Goal: Task Accomplishment & Management: Use online tool/utility

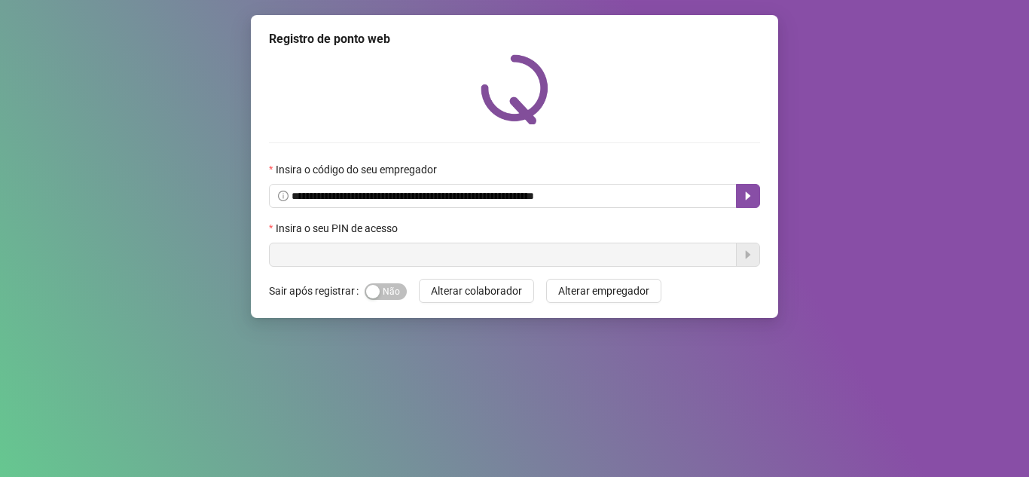
click at [365, 237] on div "Insira o seu PIN de acesso" at bounding box center [514, 231] width 491 height 23
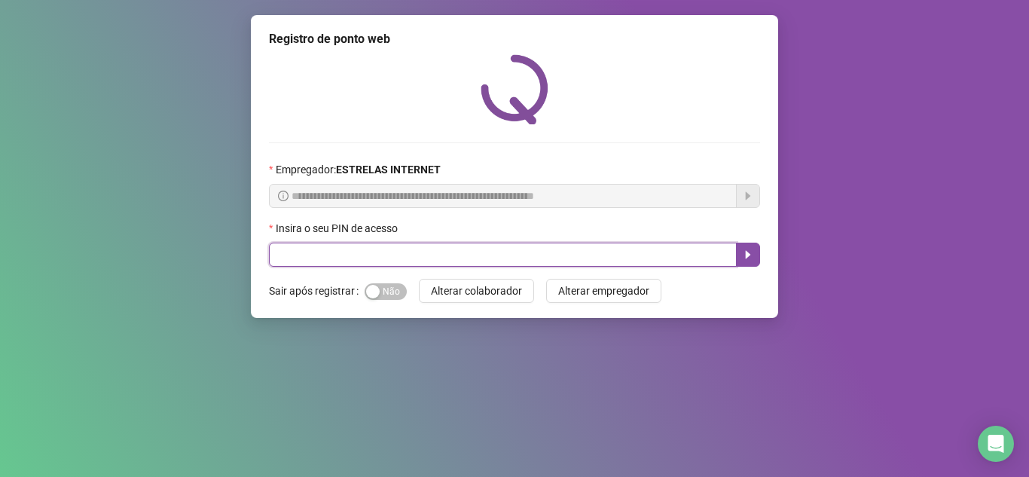
click at [378, 261] on input "text" at bounding box center [503, 255] width 468 height 24
click at [459, 243] on div "Insira o seu PIN de acesso" at bounding box center [514, 243] width 491 height 47
click at [459, 254] on input "text" at bounding box center [503, 255] width 468 height 24
type input "*****"
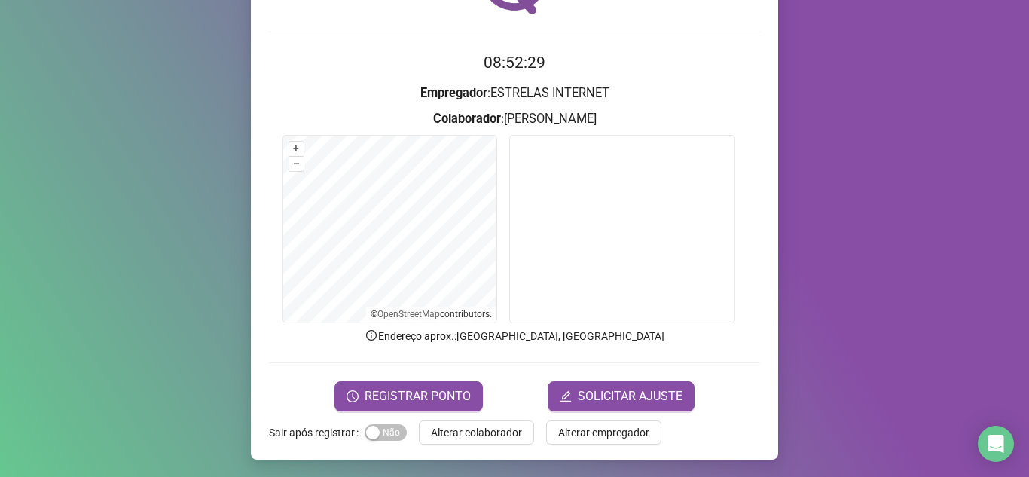
scroll to position [111, 0]
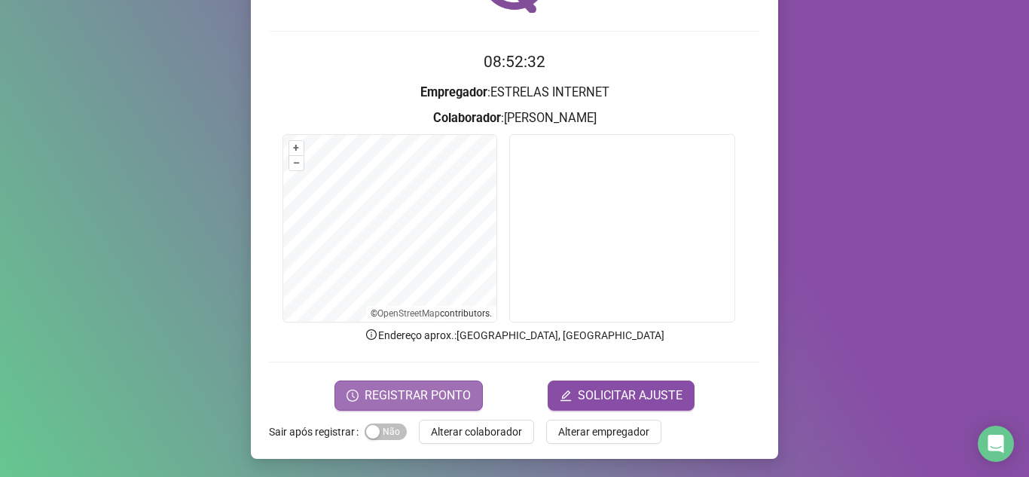
click at [365, 396] on span "REGISTRAR PONTO" at bounding box center [418, 395] width 106 height 18
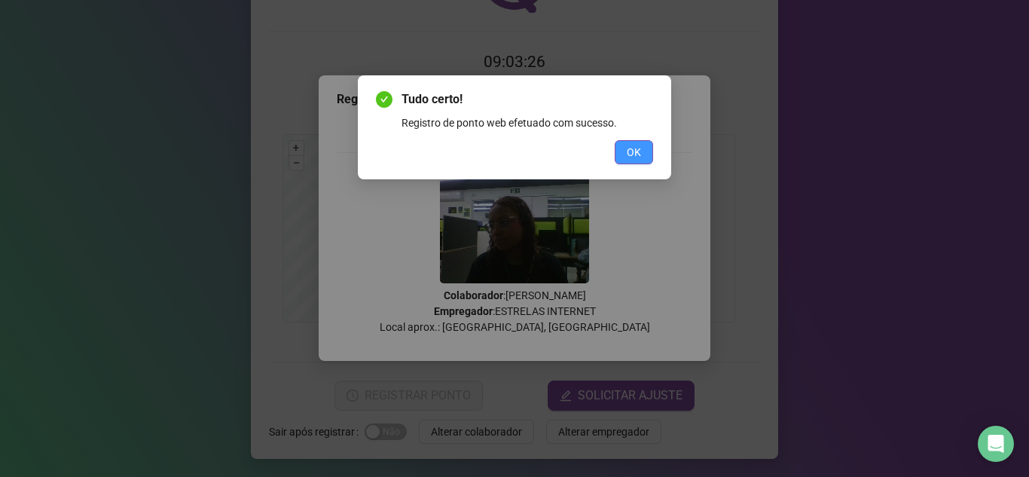
click at [616, 148] on button "OK" at bounding box center [634, 152] width 38 height 24
